Goal: Task Accomplishment & Management: Complete application form

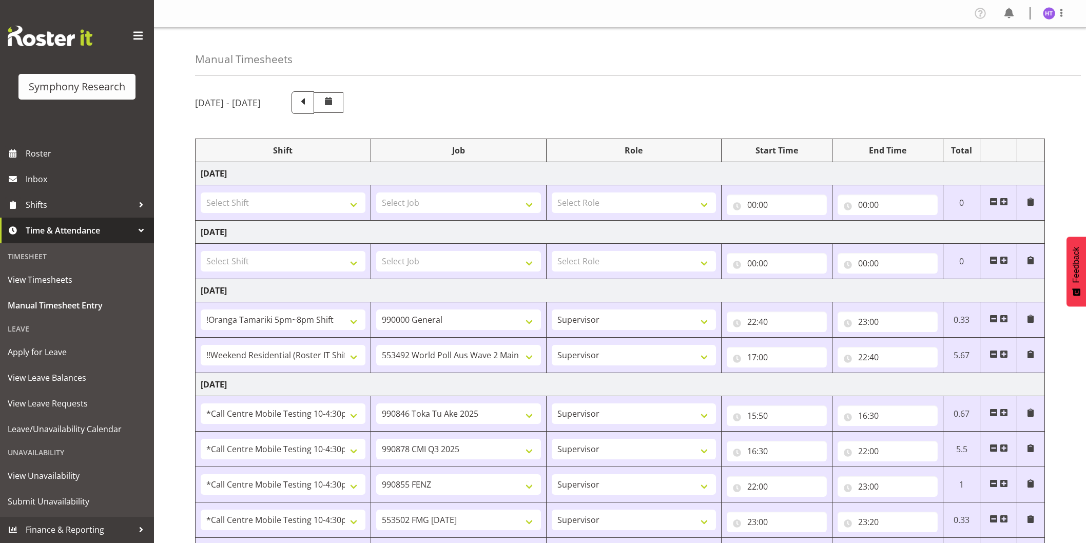
select select "38824"
select select "743"
select select "45"
select select "17154"
select select "10499"
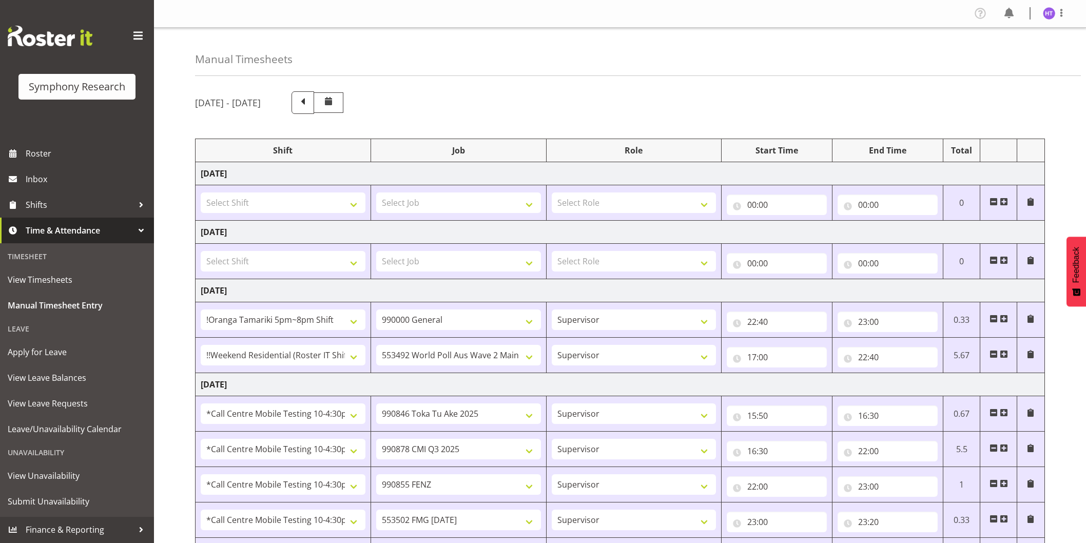
select select "45"
select select "28362"
select select "9426"
select select "45"
select select "28362"
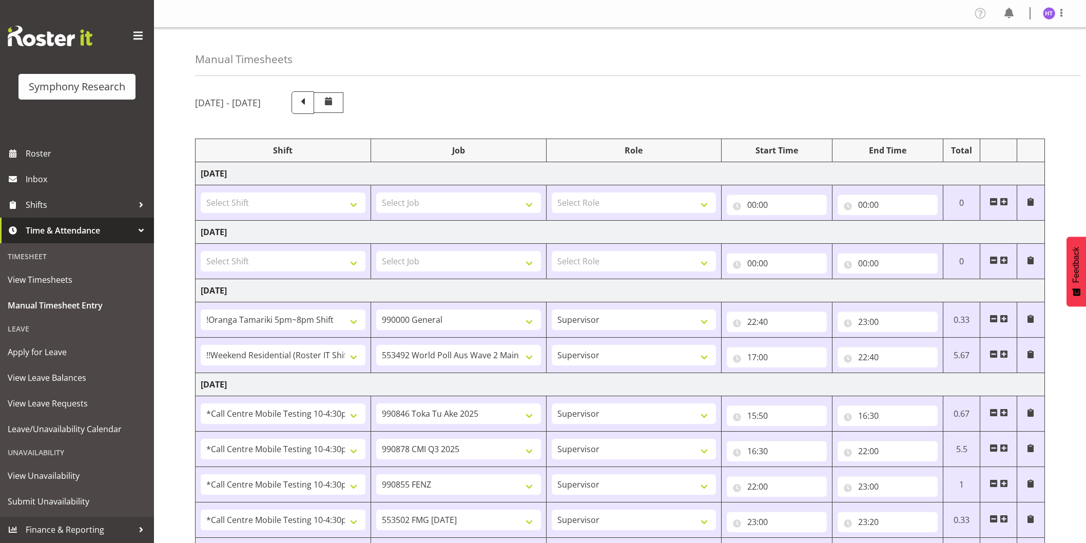
select select "10239"
select select "45"
select select "28362"
select select "9636"
select select "45"
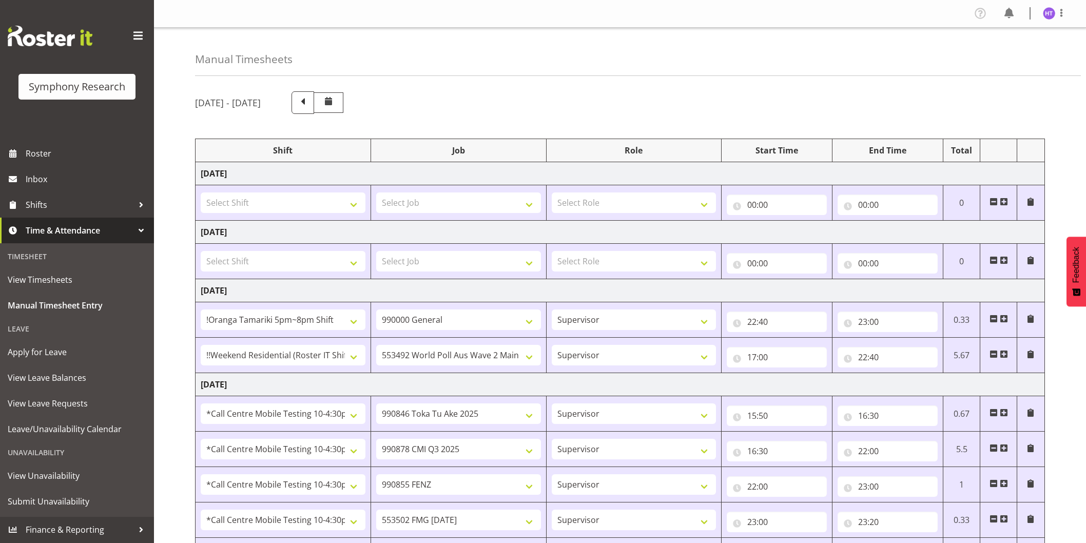
select select "28362"
select select "10458"
select select "45"
select select "28362"
select select "743"
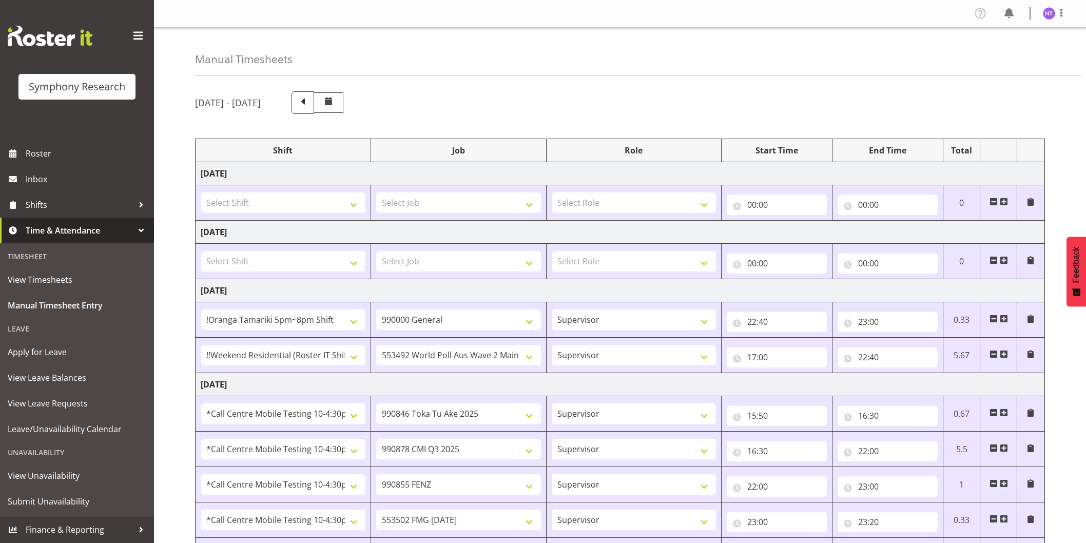
select select "45"
select select "28362"
select select "10499"
select select "45"
select select "28362"
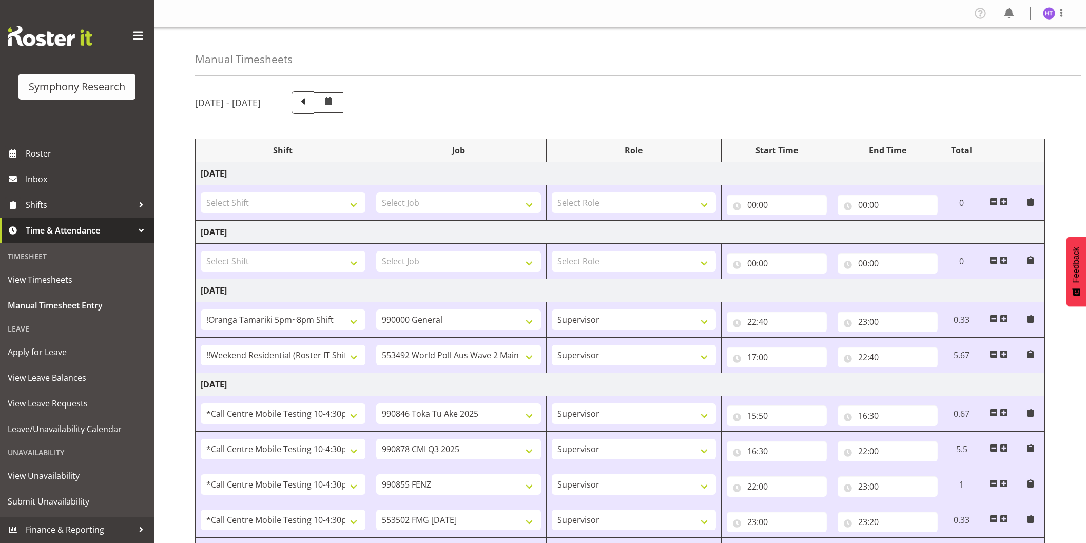
select select "10527"
select select "45"
select select "28362"
select select "10239"
select select "45"
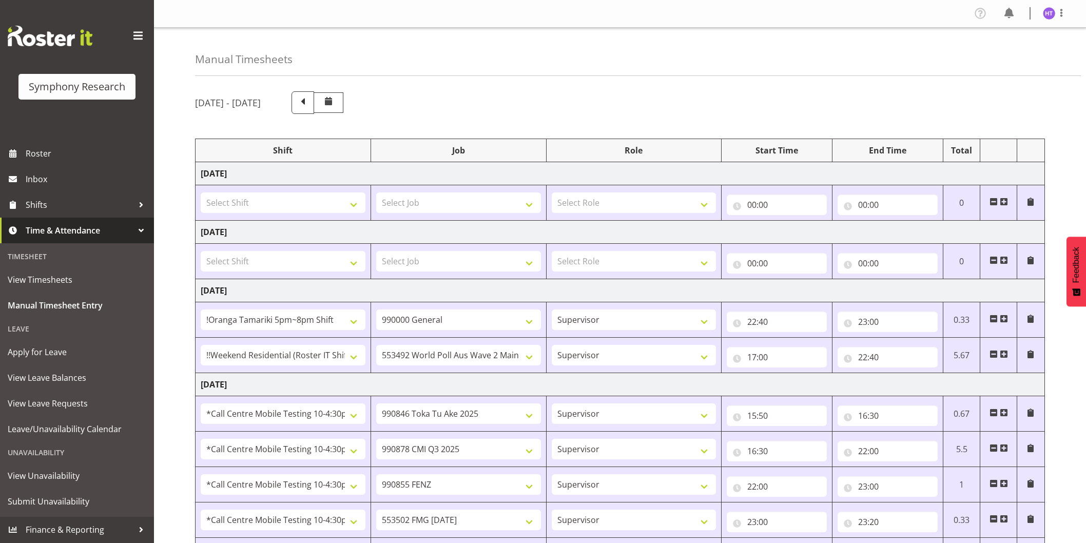
select select "28362"
select select "743"
select select "45"
select select "28362"
select select "10499"
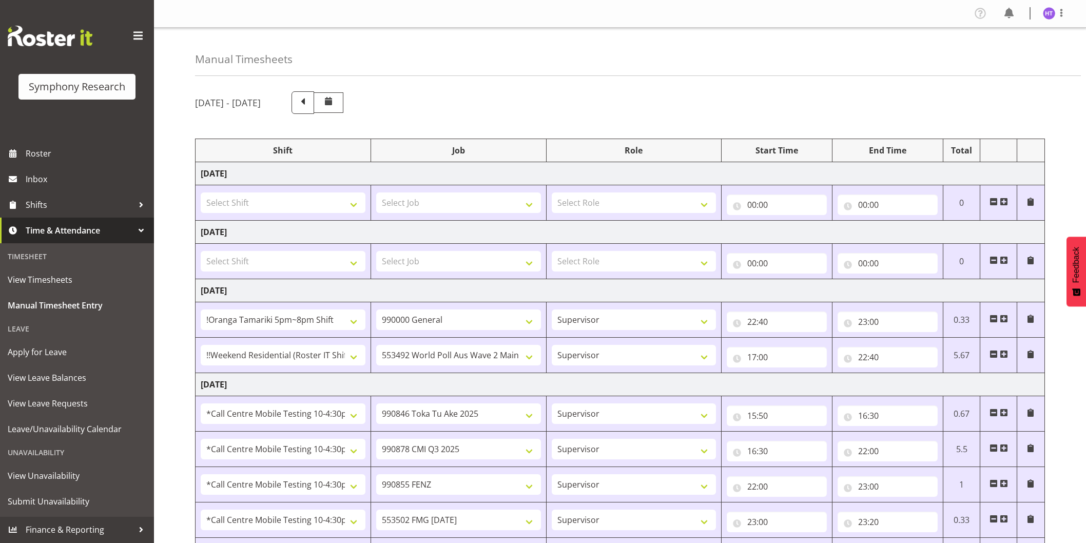
select select "45"
select select "28362"
select select "9636"
select select "45"
select select "28362"
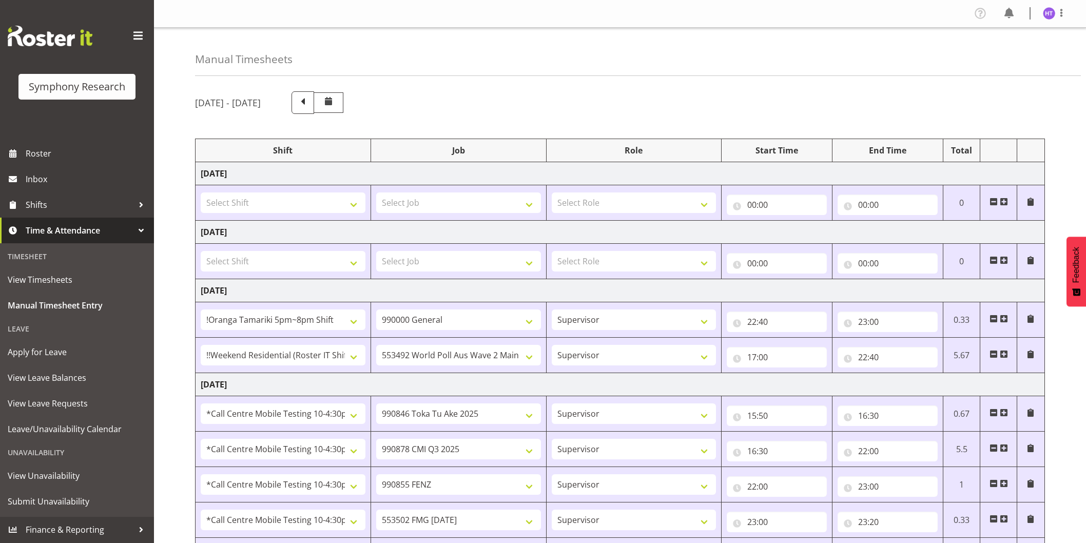
select select "9636"
select select "45"
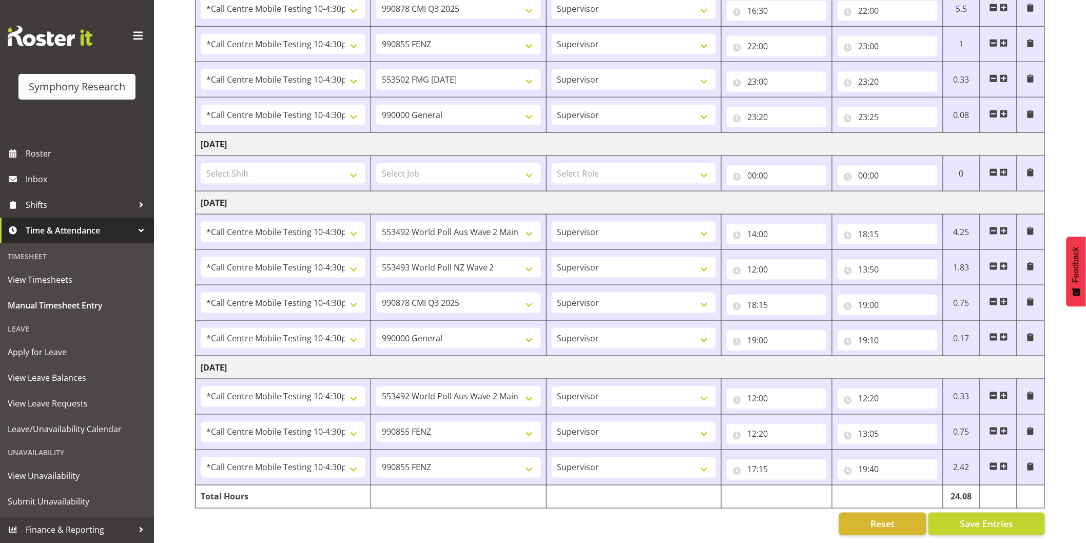
scroll to position [450, 0]
click at [1002, 463] on span at bounding box center [1004, 467] width 8 height 8
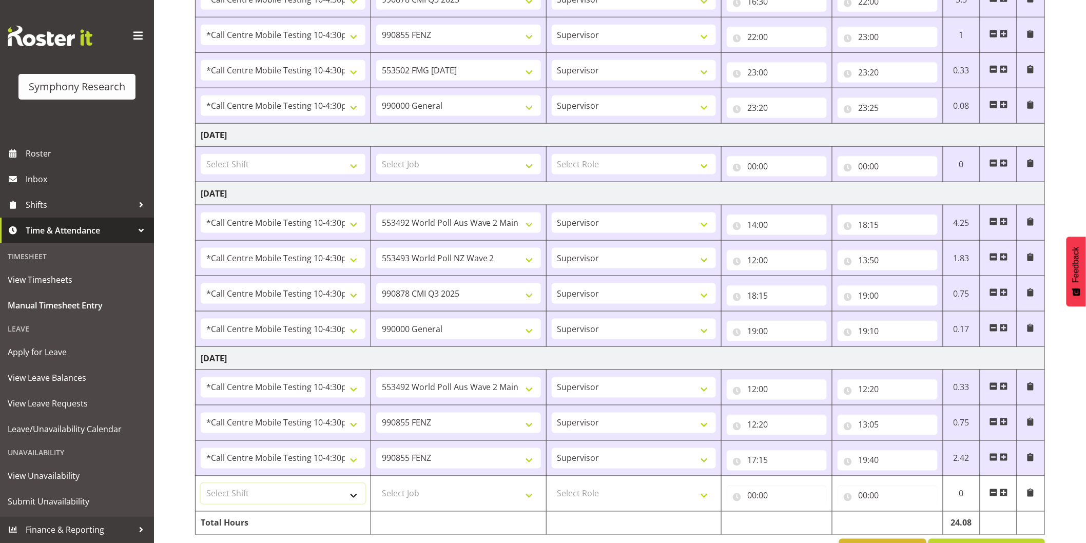
click at [291, 488] on select "Select Shift !!Project Briefing (Job to be assigned) !!Weekend Residential (Ros…" at bounding box center [283, 494] width 165 height 21
select select "28362"
click at [201, 485] on select "Select Shift !!Project Briefing (Job to be assigned) !!Weekend Residential (Ros…" at bounding box center [283, 494] width 165 height 21
click at [414, 483] on td "Select Job 550060 IF Admin 553492 World Poll Aus Wave 2 Main 2025 553493 World …" at bounding box center [459, 493] width 176 height 35
click at [420, 490] on select "Select Job 550060 IF Admin 553492 World Poll Aus Wave 2 Main 2025 553493 World …" at bounding box center [458, 494] width 165 height 21
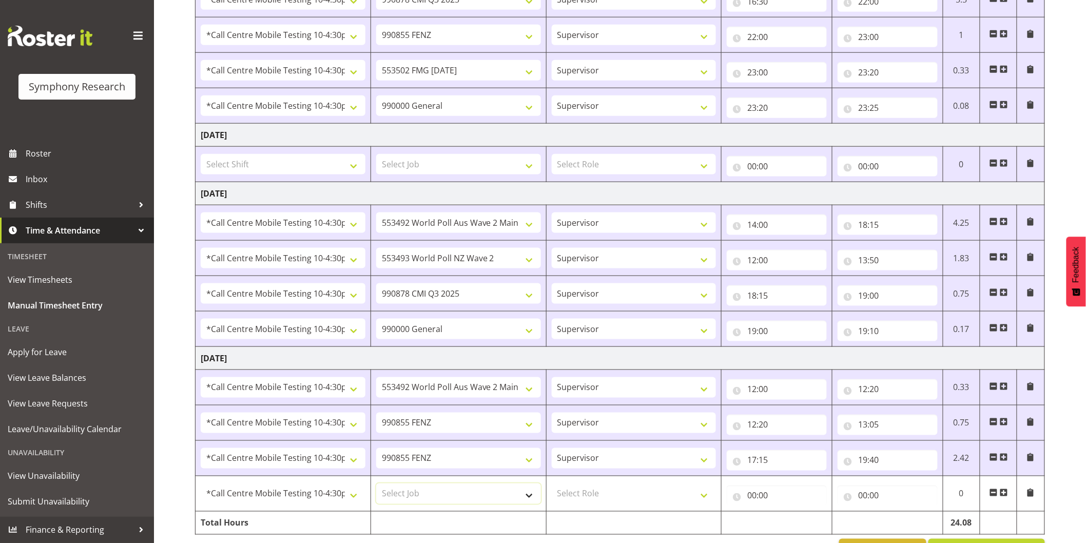
select select "10239"
click at [376, 485] on select "Select Job 550060 IF Admin 553492 World Poll Aus Wave 2 Main 2025 553493 World …" at bounding box center [458, 494] width 165 height 21
click at [617, 495] on select "Select Role Interviewing Briefing Supervisor" at bounding box center [634, 494] width 165 height 21
select select "45"
click at [552, 485] on select "Select Role Interviewing Briefing Supervisor" at bounding box center [634, 494] width 165 height 21
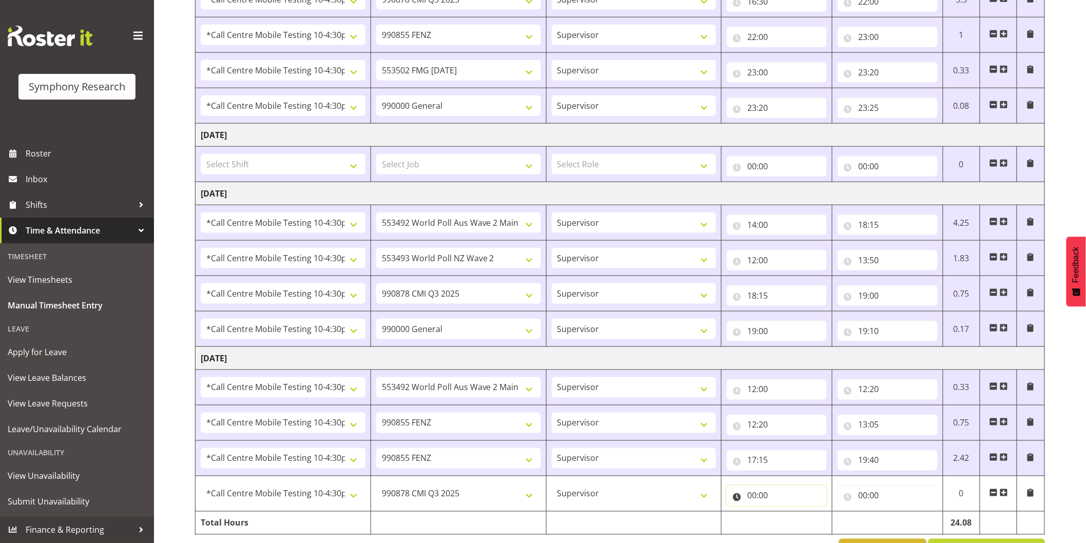
click at [756, 502] on input "00:00" at bounding box center [777, 496] width 100 height 21
click at [792, 517] on select "00 01 02 03 04 05 06 07 08 09 10 11 12 13 14 15 16 17 18 19 20 21 22 23" at bounding box center [797, 522] width 23 height 21
select select "20"
click at [786, 513] on select "00 01 02 03 04 05 06 07 08 09 10 11 12 13 14 15 16 17 18 19 20 21 22 23" at bounding box center [797, 522] width 23 height 21
type input "20:00"
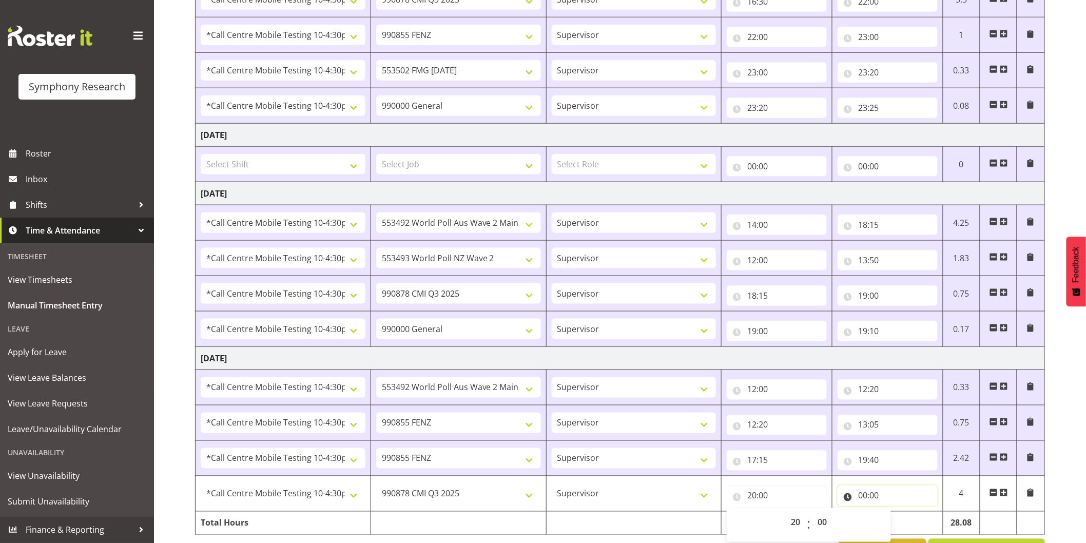
click at [860, 497] on input "00:00" at bounding box center [888, 496] width 100 height 21
click at [908, 522] on select "00 01 02 03 04 05 06 07 08 09 10 11 12 13 14 15 16 17 18 19 20 21 22 23" at bounding box center [908, 522] width 23 height 21
select select "20"
click at [897, 513] on select "00 01 02 03 04 05 06 07 08 09 10 11 12 13 14 15 16 17 18 19 20 21 22 23" at bounding box center [908, 522] width 23 height 21
type input "20:00"
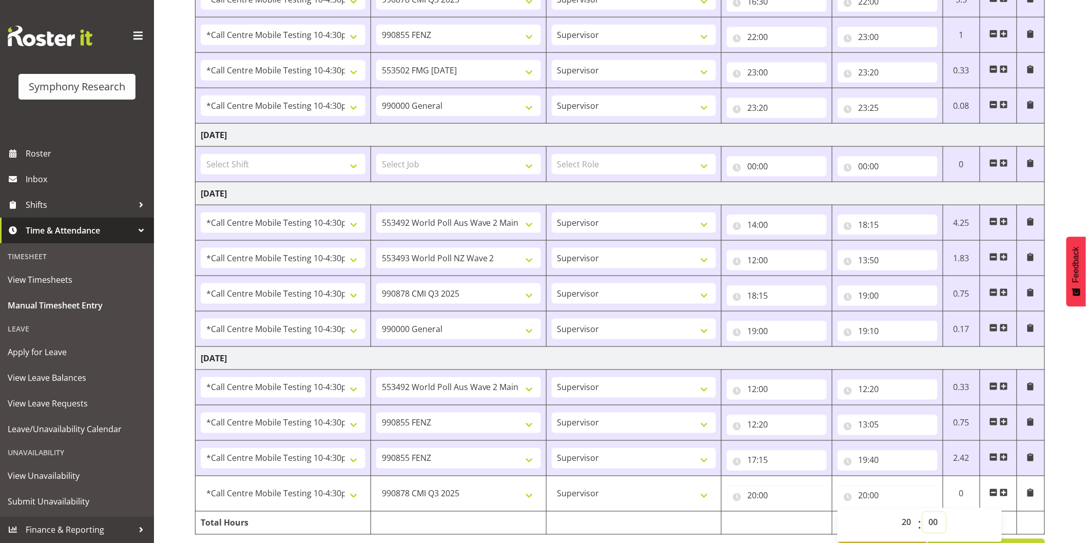
click at [932, 524] on select "00 01 02 03 04 05 06 07 08 09 10 11 12 13 14 15 16 17 18 19 20 21 22 23 24 25 2…" at bounding box center [934, 522] width 23 height 21
select select "35"
click at [923, 513] on select "00 01 02 03 04 05 06 07 08 09 10 11 12 13 14 15 16 17 18 19 20 21 22 23 24 25 2…" at bounding box center [934, 522] width 23 height 21
type input "20:35"
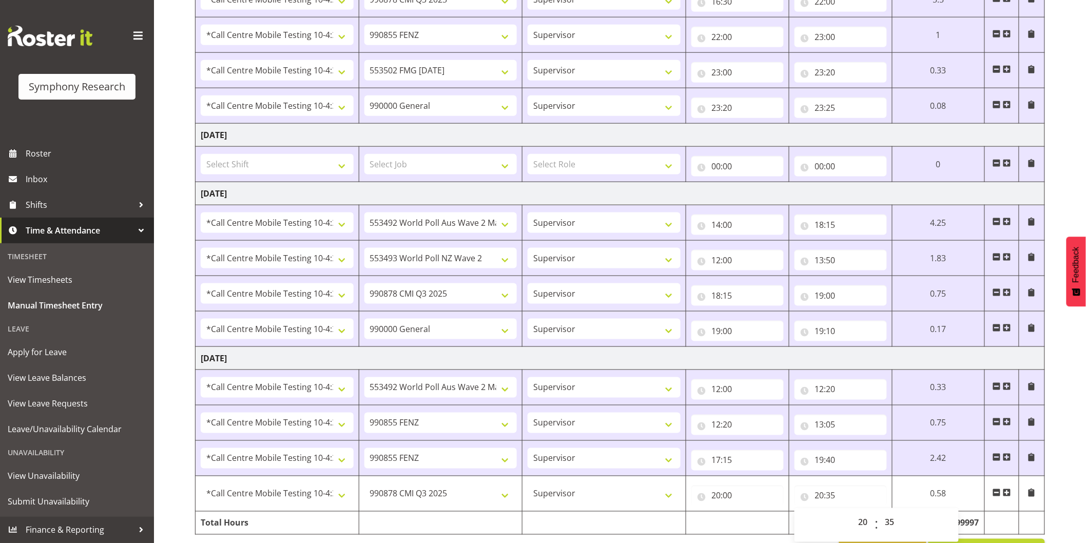
click at [1070, 421] on div "[DATE] - [DATE] Shift Job Role Start Time End Time Total [DATE] Select Shift !!…" at bounding box center [640, 102] width 891 height 936
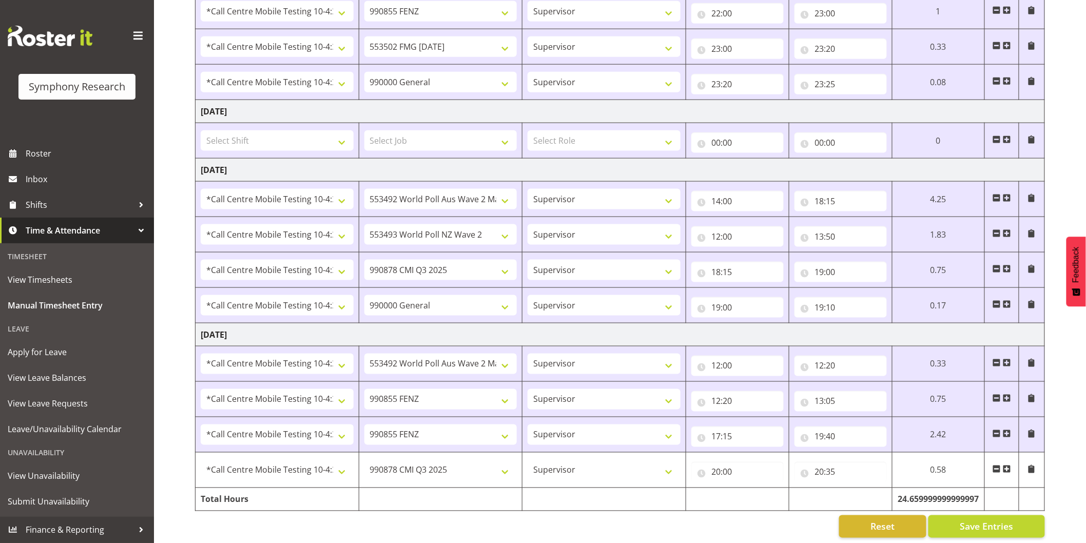
scroll to position [486, 0]
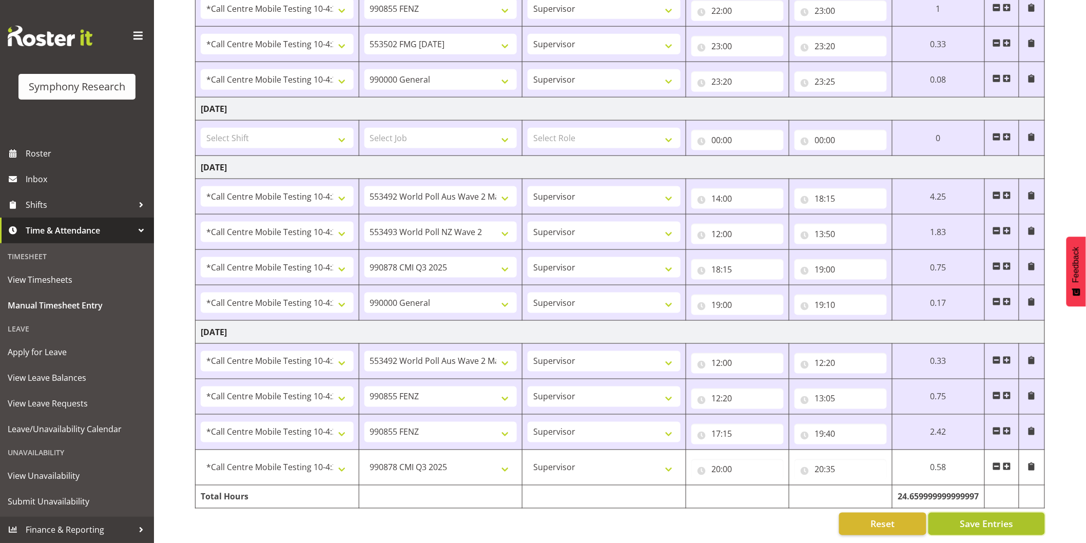
click at [987, 518] on span "Save Entries" at bounding box center [986, 524] width 53 height 13
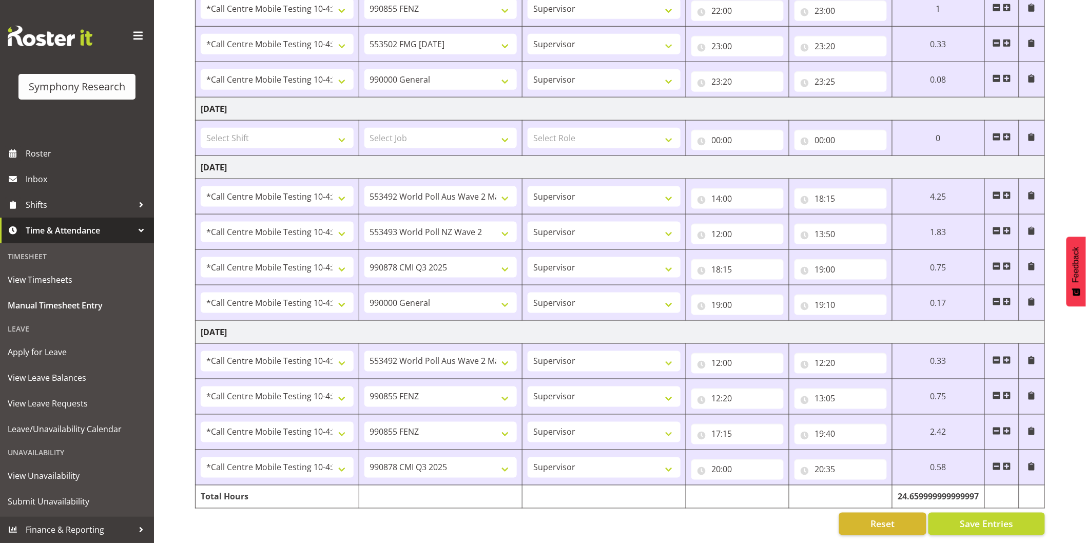
click at [1009, 463] on span at bounding box center [1007, 467] width 8 height 8
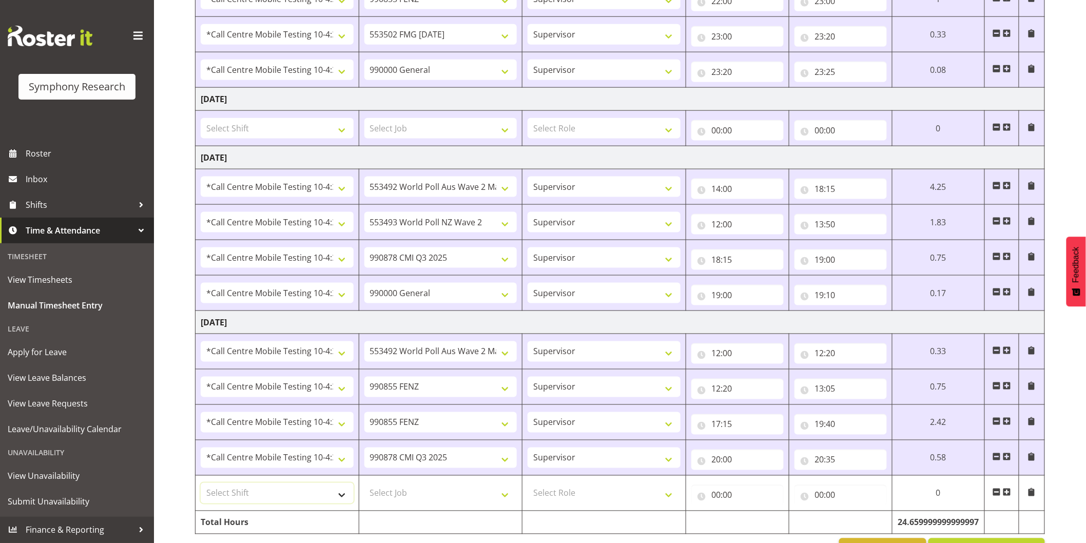
click at [260, 495] on select "Select Shift !!Project Briefing (Job to be assigned) !!Weekend Residential (Ros…" at bounding box center [277, 493] width 153 height 21
select select "28362"
click at [201, 484] on select "Select Shift !!Project Briefing (Job to be assigned) !!Weekend Residential (Ros…" at bounding box center [277, 493] width 153 height 21
click at [396, 485] on select "Select Job 550060 IF Admin 553492 World Poll Aus Wave 2 Main 2025 553493 World …" at bounding box center [441, 493] width 153 height 21
select select "10527"
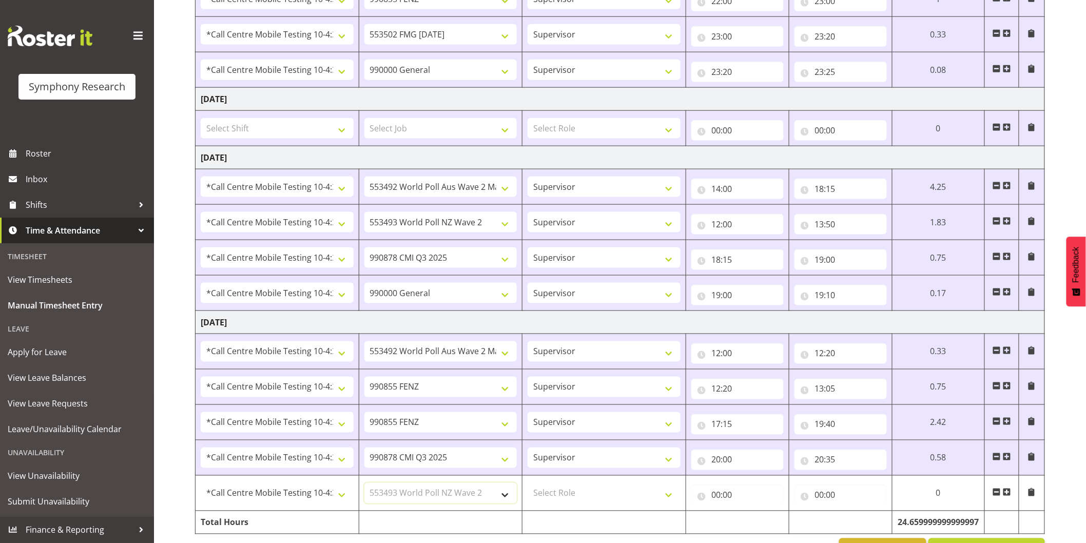
click at [365, 484] on select "Select Job 550060 IF Admin 553492 World Poll Aus Wave 2 Main 2025 553493 World …" at bounding box center [441, 493] width 153 height 21
click at [582, 494] on select "Select Role Interviewing Briefing Supervisor" at bounding box center [604, 493] width 153 height 21
select select "45"
click at [528, 484] on select "Select Role Interviewing Briefing Supervisor" at bounding box center [604, 493] width 153 height 21
click at [717, 497] on input "00:00" at bounding box center [738, 495] width 92 height 21
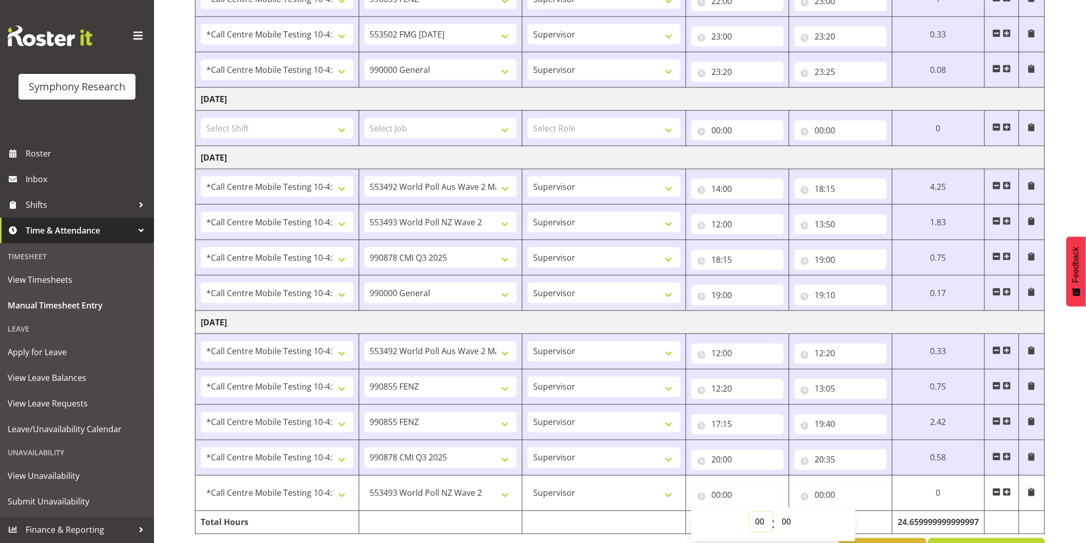
click at [751, 525] on select "00 01 02 03 04 05 06 07 08 09 10 11 12 13 14 15 16 17 18 19 20 21 22 23" at bounding box center [761, 522] width 23 height 21
select select "13"
click at [773, 513] on select "00 01 02 03 04 05 06 07 08 09 10 11 12 13 14 15 16 17 18 19 20 21 22 23" at bounding box center [761, 522] width 23 height 21
type input "13:00"
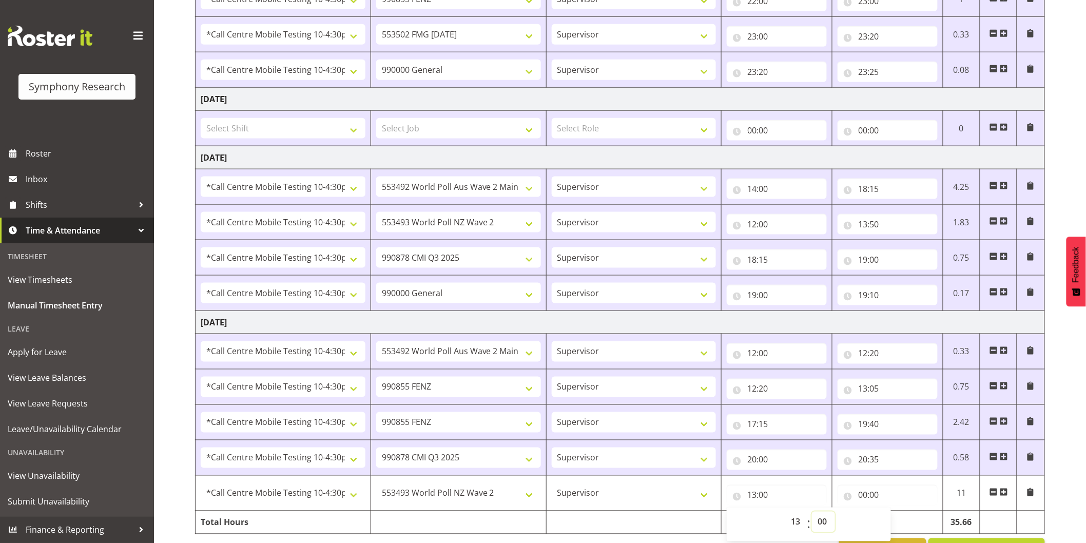
click at [828, 524] on select "00 01 02 03 04 05 06 07 08 09 10 11 12 13 14 15 16 17 18 19 20 21 22 23 24 25 2…" at bounding box center [823, 522] width 23 height 21
select select "5"
click at [812, 513] on select "00 01 02 03 04 05 06 07 08 09 10 11 12 13 14 15 16 17 18 19 20 21 22 23 24 25 2…" at bounding box center [823, 522] width 23 height 21
type input "13:05"
click at [866, 498] on input "00:00" at bounding box center [888, 495] width 100 height 21
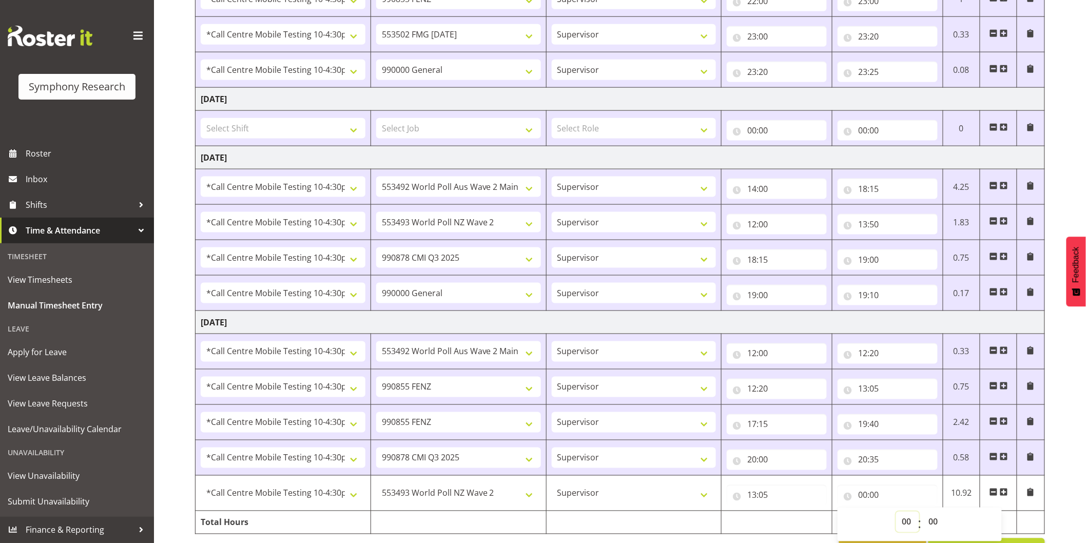
click at [908, 523] on select "00 01 02 03 04 05 06 07 08 09 10 11 12 13 14 15 16 17 18 19 20 21 22 23" at bounding box center [908, 522] width 23 height 21
select select "17"
click at [897, 513] on select "00 01 02 03 04 05 06 07 08 09 10 11 12 13 14 15 16 17 18 19 20 21 22 23" at bounding box center [908, 522] width 23 height 21
type input "17:00"
click at [931, 522] on select "00 01 02 03 04 05 06 07 08 09 10 11 12 13 14 15 16 17 18 19 20 21 22 23 24 25 2…" at bounding box center [934, 522] width 23 height 21
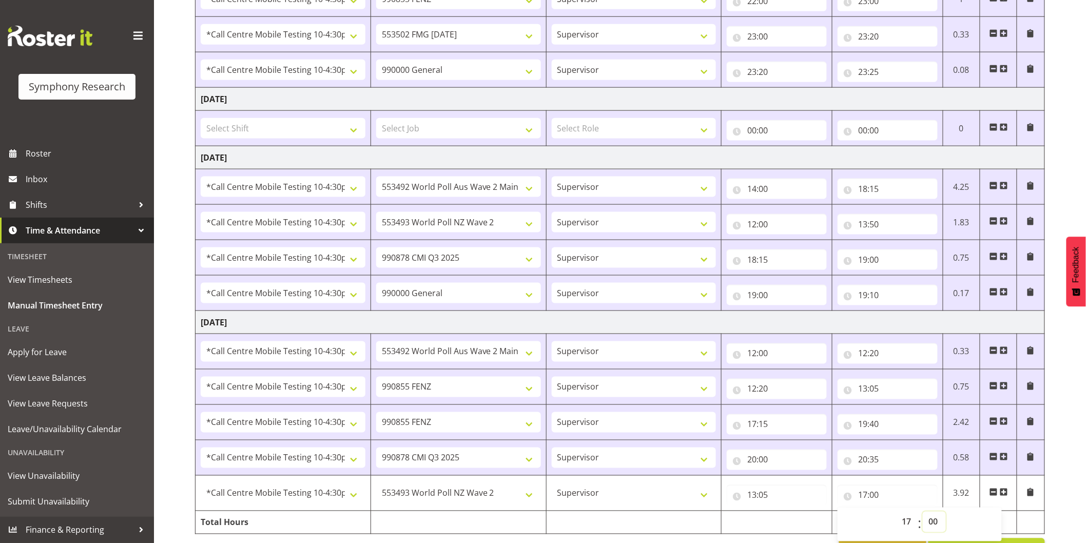
select select "5"
click at [923, 513] on select "00 01 02 03 04 05 06 07 08 09 10 11 12 13 14 15 16 17 18 19 20 21 22 23 24 25 2…" at bounding box center [934, 522] width 23 height 21
type input "17:05"
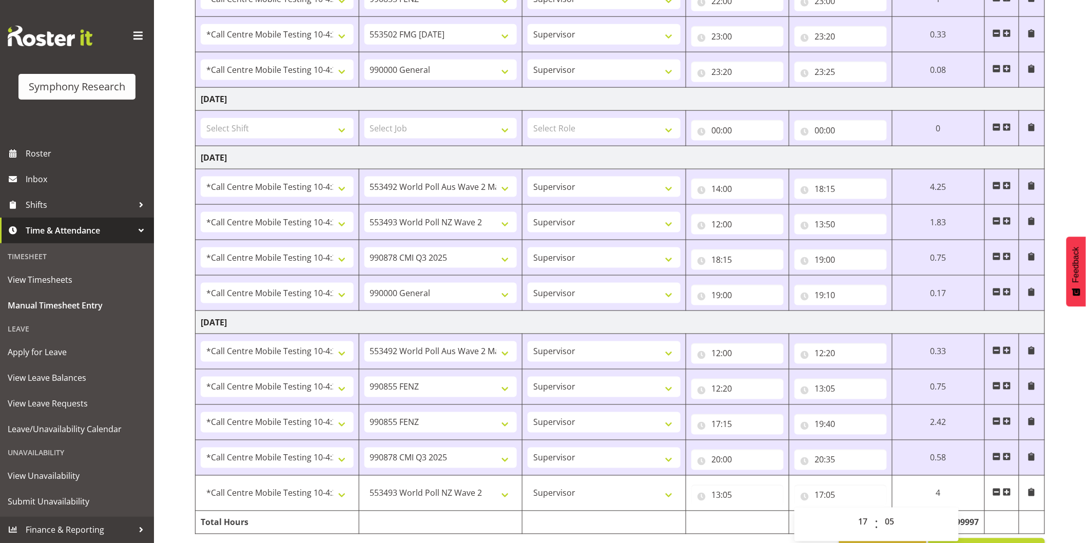
click at [1062, 428] on div "[DATE] - [DATE] Shift Job Role Start Time End Time Total [DATE] Select Shift !!…" at bounding box center [640, 83] width 891 height 971
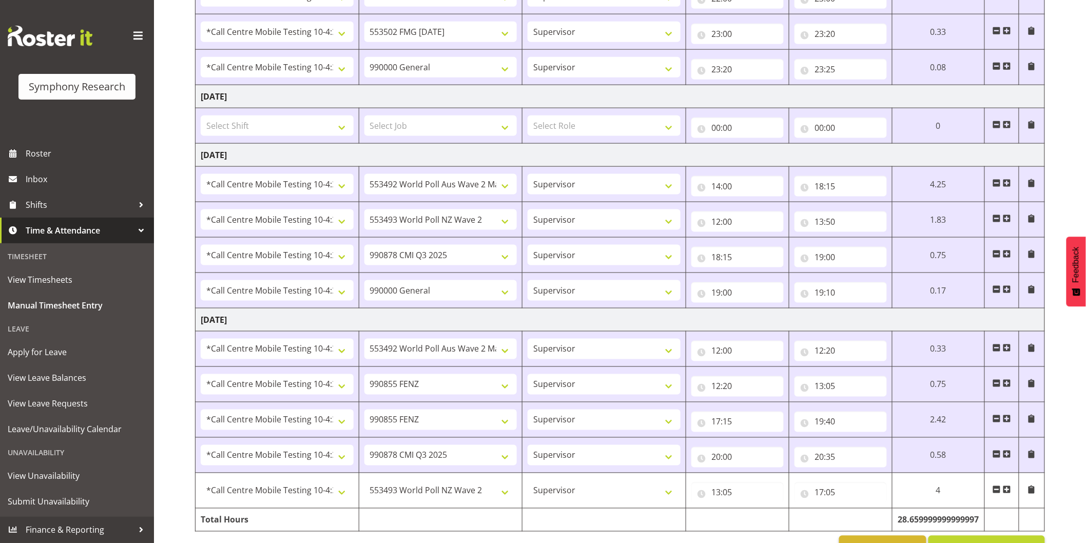
scroll to position [521, 0]
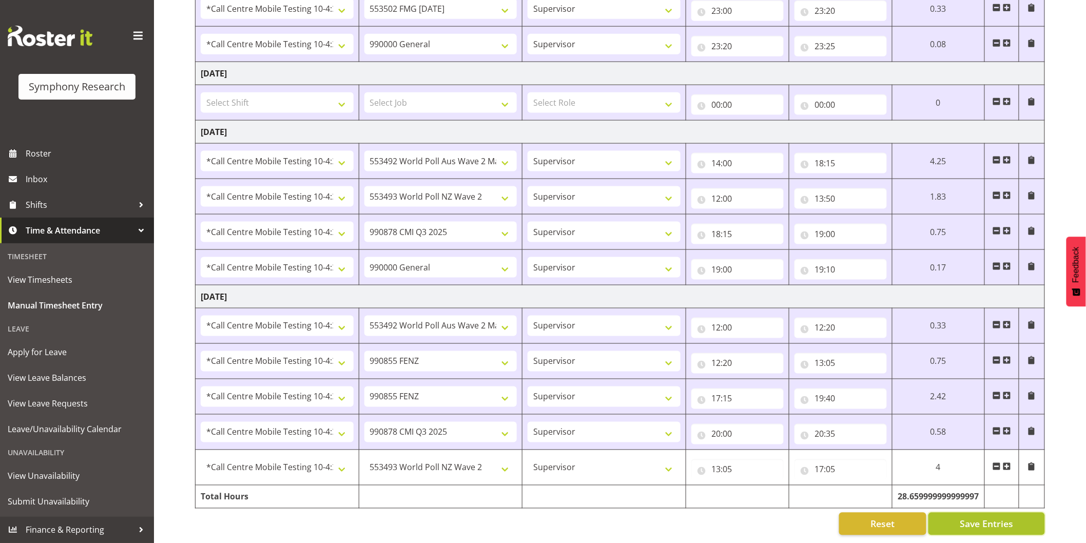
click at [980, 518] on span "Save Entries" at bounding box center [986, 524] width 53 height 13
